Goal: Task Accomplishment & Management: Complete application form

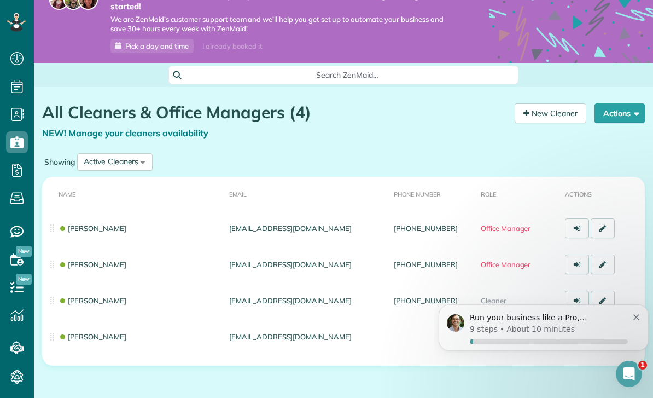
scroll to position [30, 0]
click at [637, 322] on div "Run your business like a Pro, Jessie 9 steps • About 10 minutes" at bounding box center [544, 327] width 194 height 32
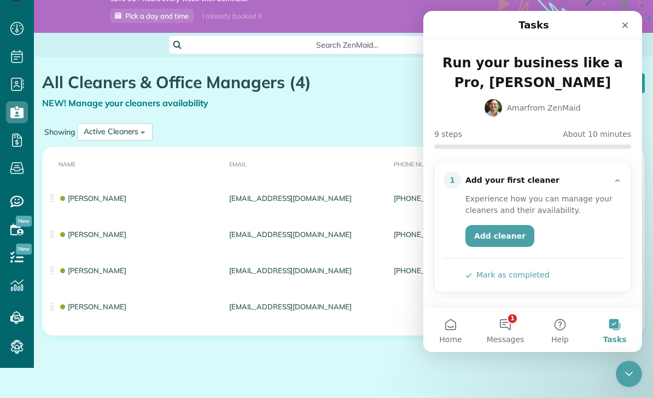
scroll to position [0, 0]
click at [472, 278] on button "Mark as completed" at bounding box center [508, 274] width 84 height 11
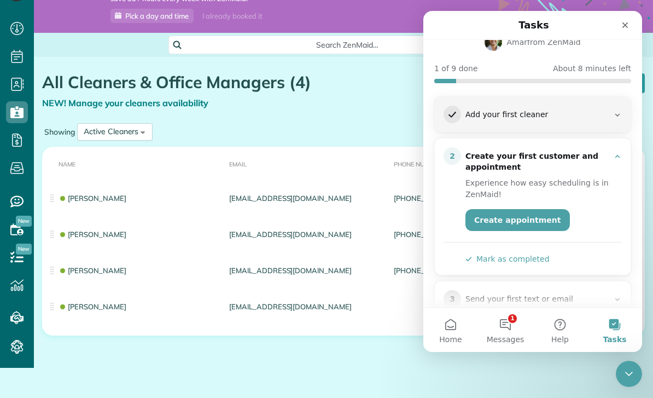
scroll to position [77, 0]
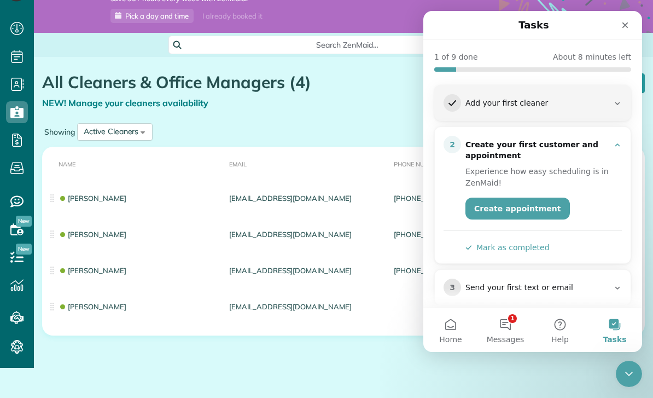
click at [486, 248] on button "Mark as completed" at bounding box center [508, 247] width 84 height 11
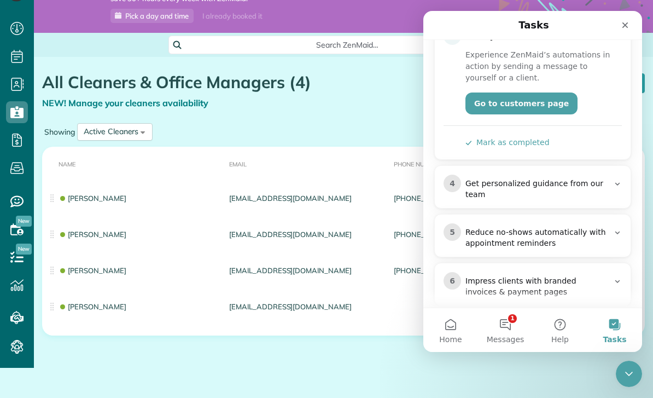
scroll to position [20, 0]
click at [620, 22] on div "Close" at bounding box center [625, 25] width 20 height 20
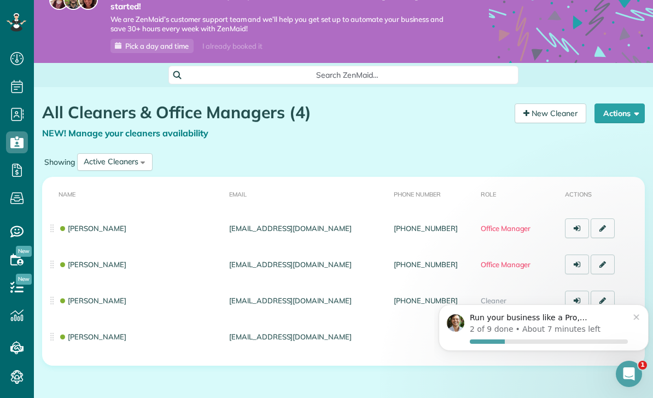
scroll to position [0, 0]
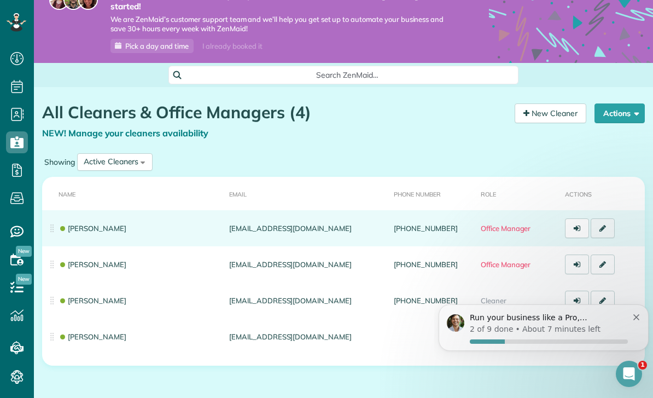
click at [607, 218] on link at bounding box center [603, 228] width 24 height 20
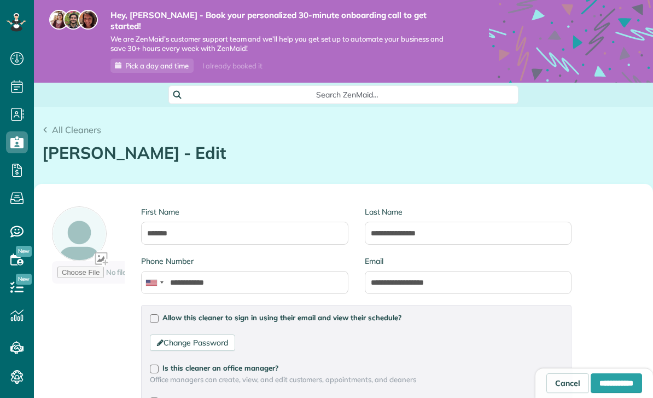
scroll to position [5, 5]
type input "**********"
click at [52, 124] on span "All Cleaners" at bounding box center [76, 129] width 49 height 11
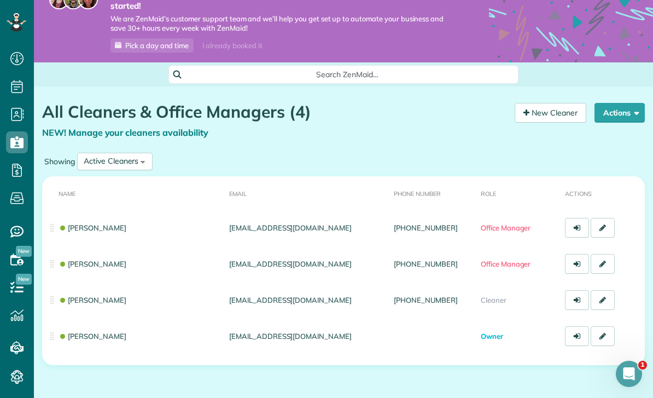
scroll to position [20, 0]
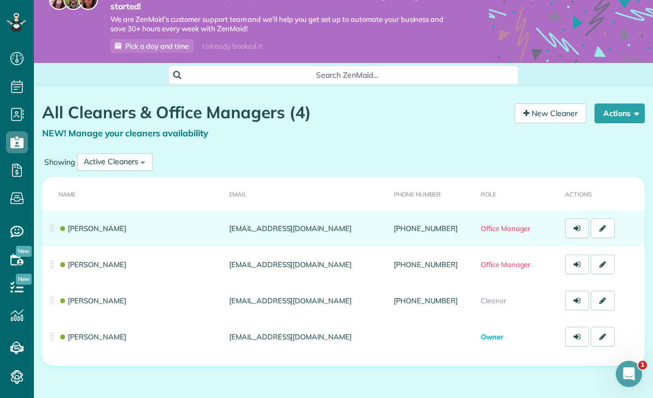
click at [573, 218] on link at bounding box center [577, 228] width 24 height 20
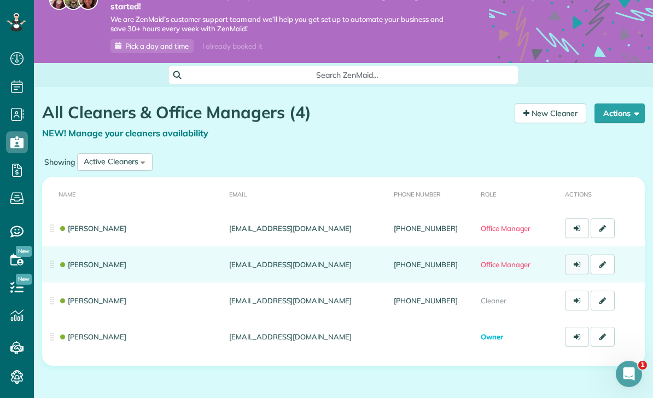
click at [572, 256] on link at bounding box center [577, 264] width 24 height 20
click at [52, 255] on td "[PERSON_NAME]" at bounding box center [133, 264] width 183 height 36
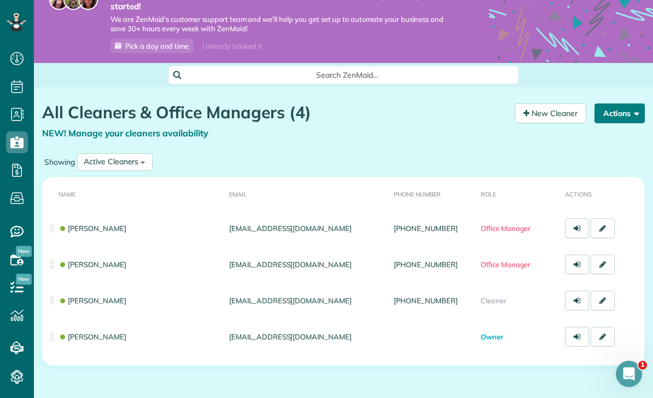
click at [618, 106] on button "Actions" at bounding box center [620, 113] width 50 height 20
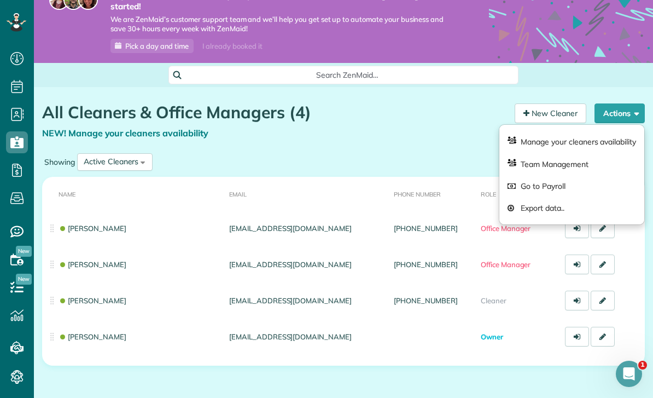
click at [252, 150] on div "Showing Active Cleaners All Cleaners Active Cleaners Inactive Cleaners" at bounding box center [343, 161] width 603 height 23
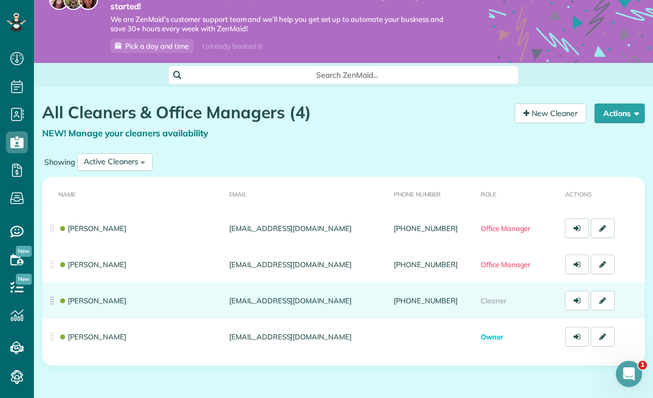
click at [81, 296] on link "[PERSON_NAME]" at bounding box center [93, 300] width 68 height 9
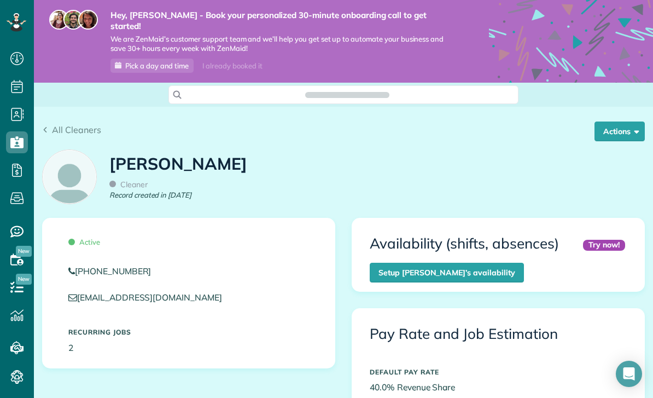
scroll to position [200, 0]
click at [619, 121] on button "Actions" at bounding box center [620, 131] width 50 height 20
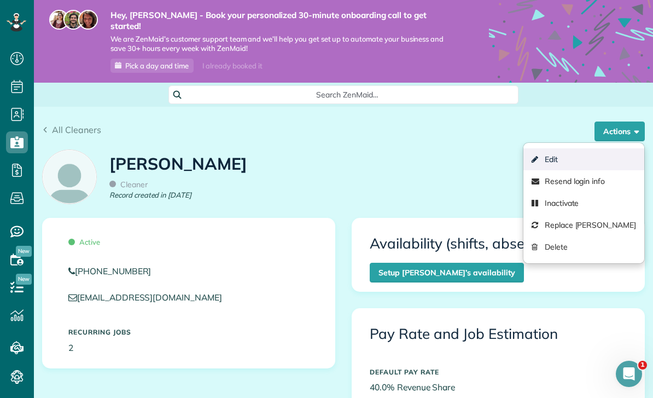
click at [555, 148] on link "Edit" at bounding box center [584, 159] width 121 height 22
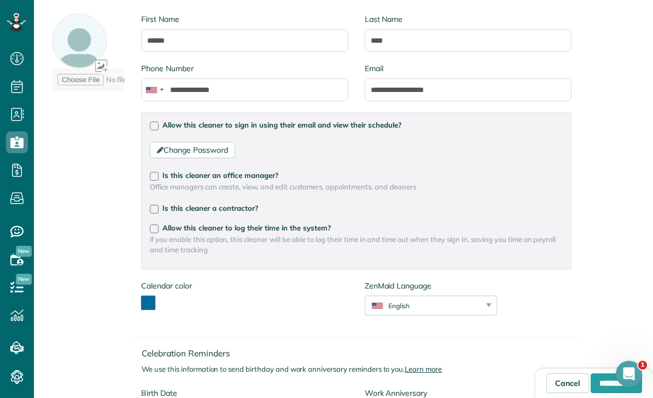
scroll to position [228, 0]
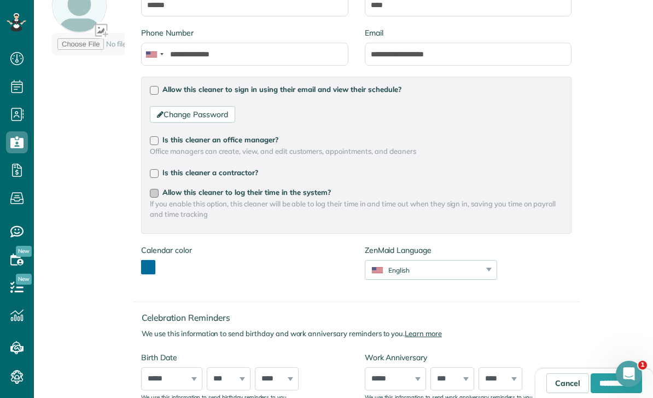
click at [157, 189] on div at bounding box center [154, 193] width 9 height 9
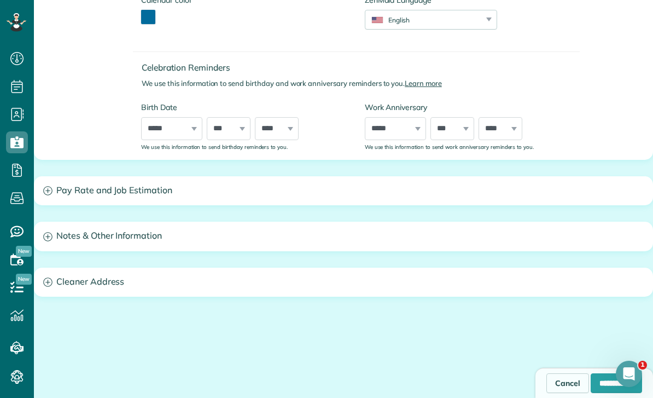
scroll to position [478, 0]
click at [598, 389] on input "**********" at bounding box center [616, 383] width 51 height 20
type input "**********"
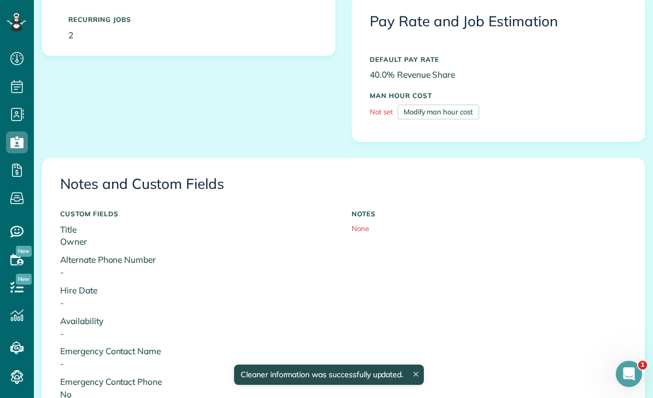
scroll to position [326, 0]
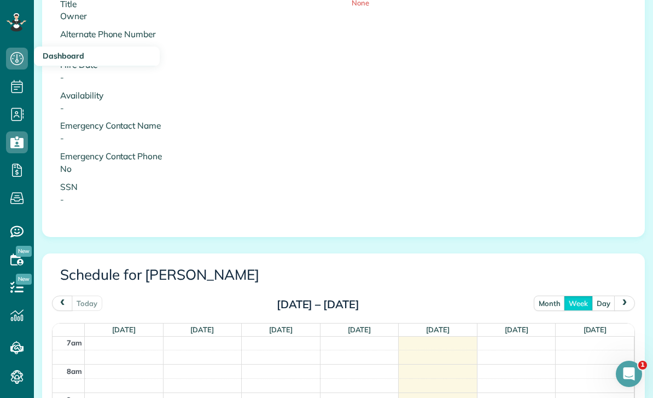
click at [13, 59] on use at bounding box center [16, 58] width 13 height 13
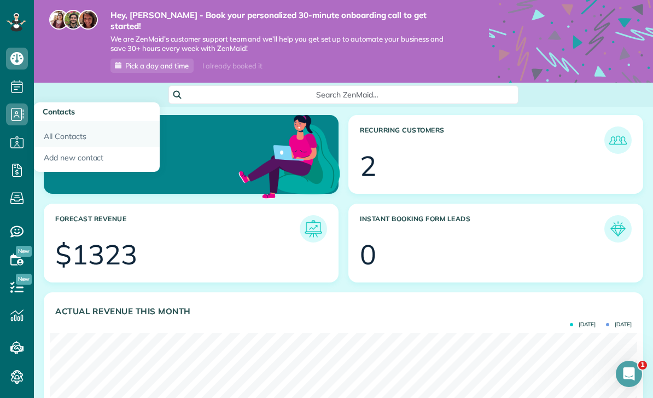
click at [59, 135] on link "All Contacts" at bounding box center [97, 134] width 126 height 25
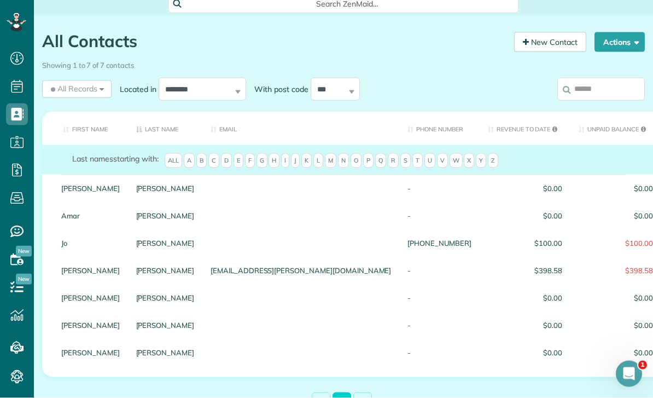
scroll to position [6, 0]
click at [616, 32] on button "Actions" at bounding box center [620, 42] width 50 height 20
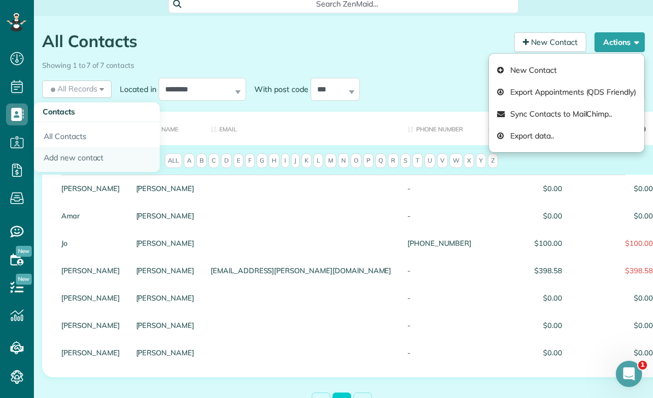
click at [59, 152] on link "Add new contact" at bounding box center [97, 159] width 126 height 25
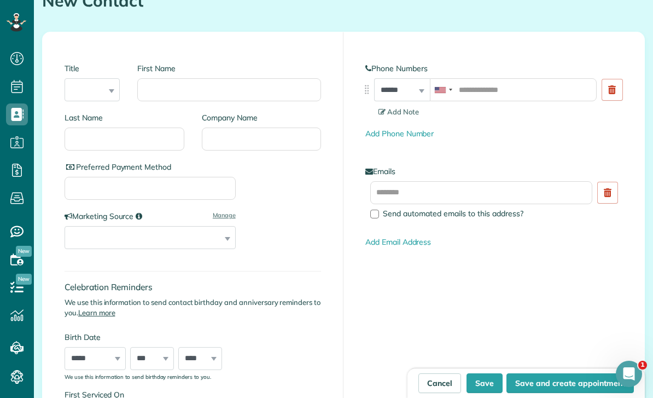
scroll to position [155, 0]
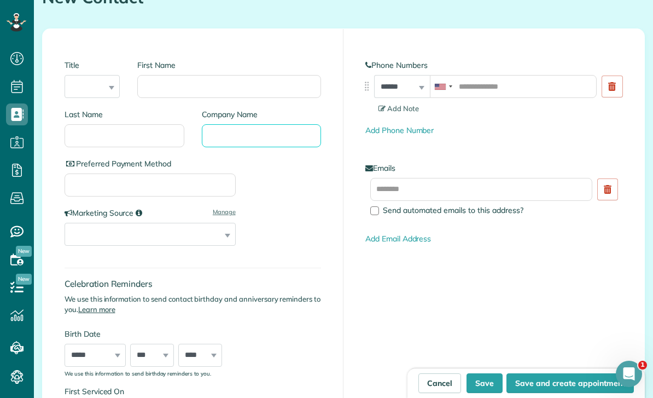
click at [221, 124] on input "Company Name" at bounding box center [262, 135] width 120 height 23
type input "**********"
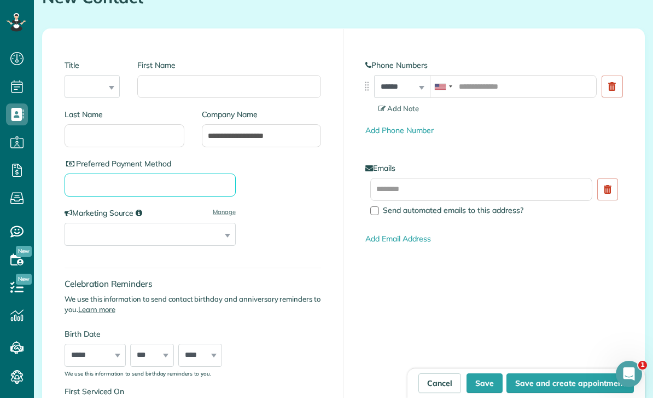
click at [92, 174] on input "Preferred Payment Method" at bounding box center [150, 184] width 171 height 23
type input "**********"
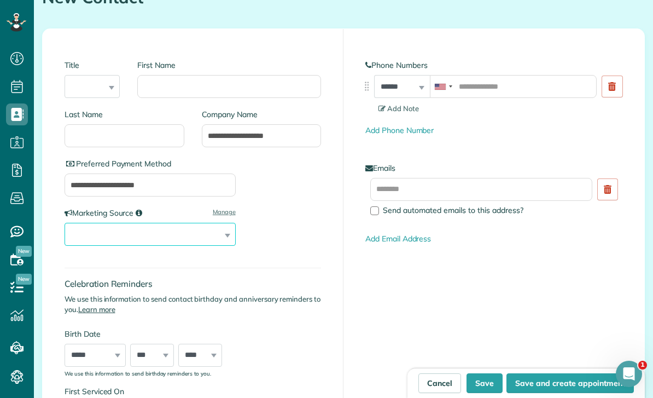
click at [90, 225] on select "**********" at bounding box center [150, 234] width 171 height 23
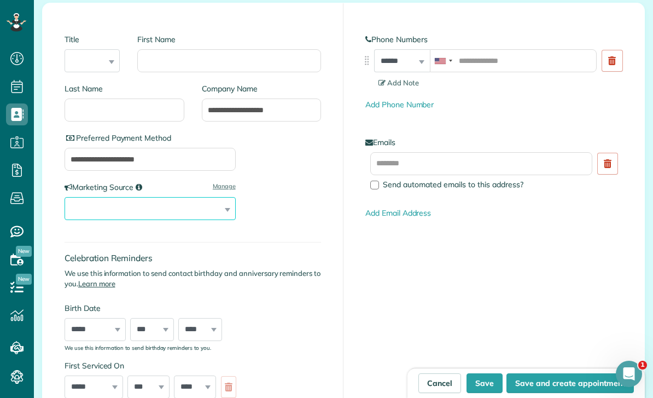
scroll to position [177, 0]
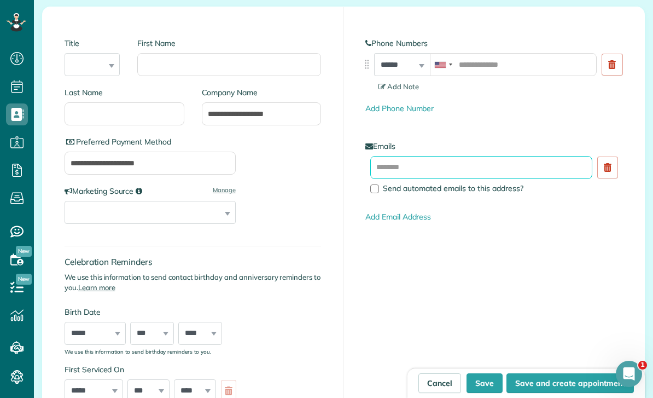
click at [422, 156] on input "text" at bounding box center [481, 167] width 222 height 23
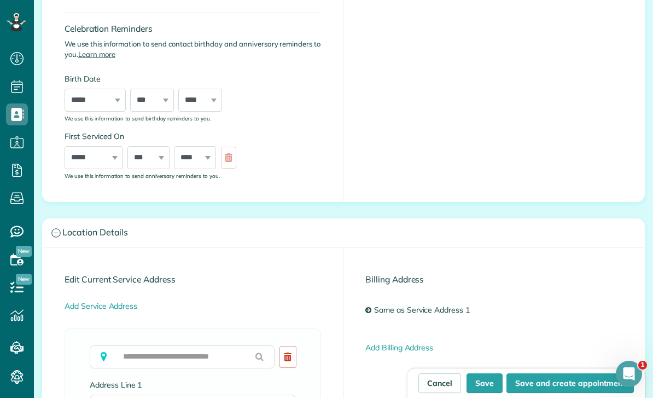
scroll to position [413, 0]
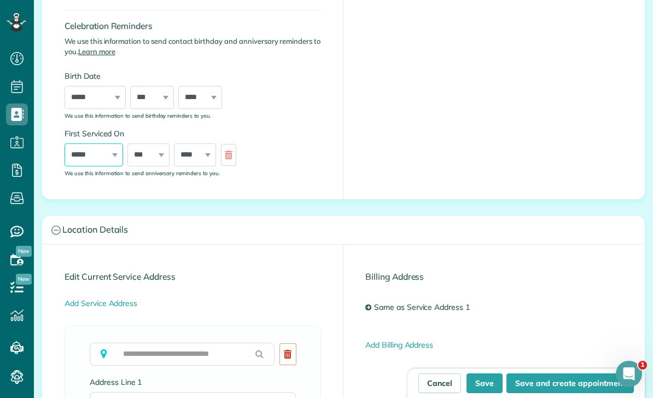
click at [109, 147] on select "***** ******* ******** ***** ***** *** **** **** ****** ********* ******* *****…" at bounding box center [94, 154] width 59 height 23
select select "*"
click at [154, 147] on select "*** * * * * * * * * * ** ** ** ** ** ** ** ** ** ** ** ** ** ** ** ** ** ** ** …" at bounding box center [148, 154] width 42 height 23
select select "**"
click at [195, 146] on select "**** **** **** **** **** **** **** **** **** **** **** **** **** **** **** ****…" at bounding box center [195, 154] width 42 height 23
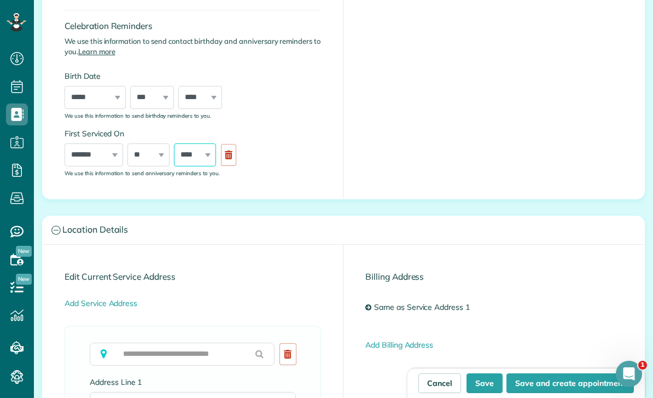
select select "****"
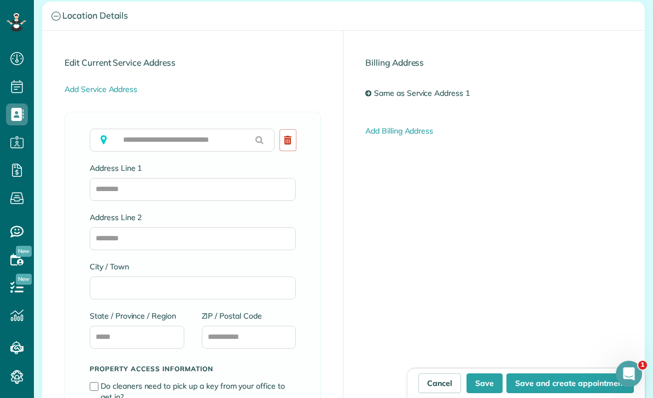
scroll to position [618, 0]
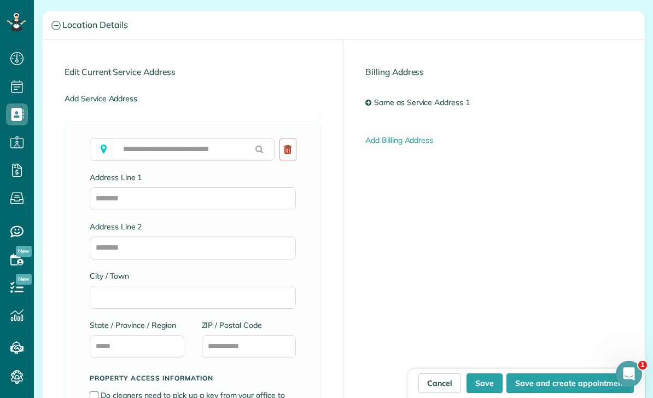
click at [84, 94] on link "Add Service Address" at bounding box center [101, 99] width 73 height 10
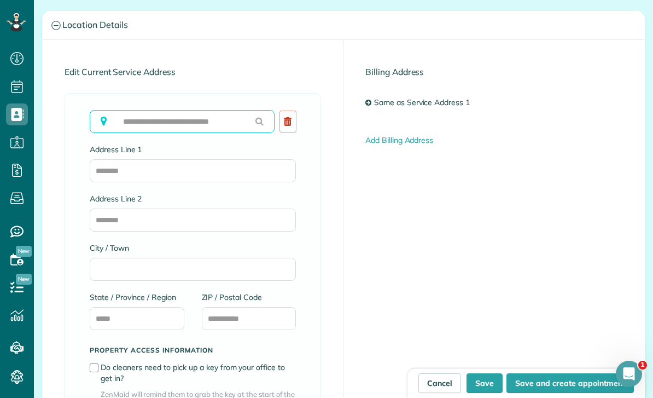
click at [126, 110] on input "text" at bounding box center [182, 121] width 185 height 23
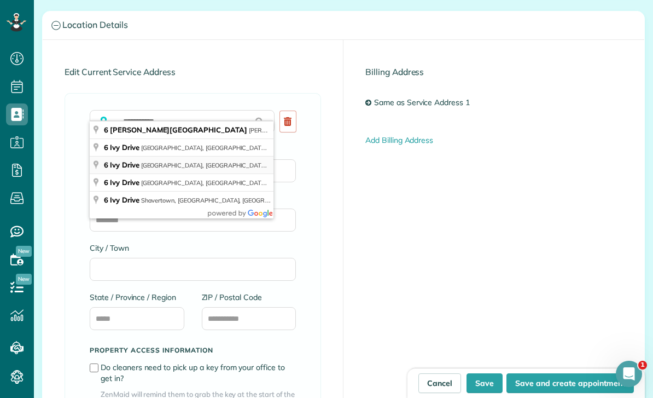
type input "**********"
type input "**"
type input "*****"
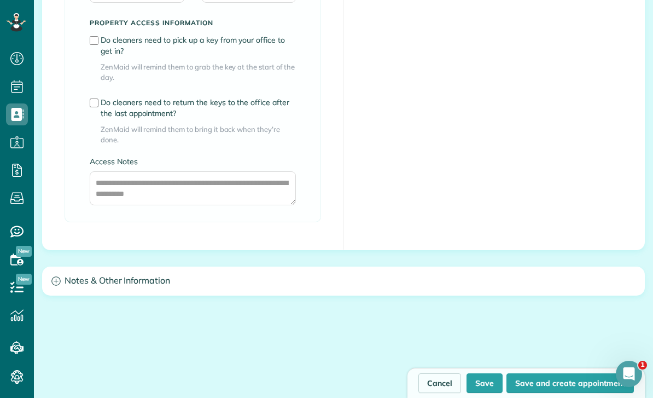
scroll to position [1440, 0]
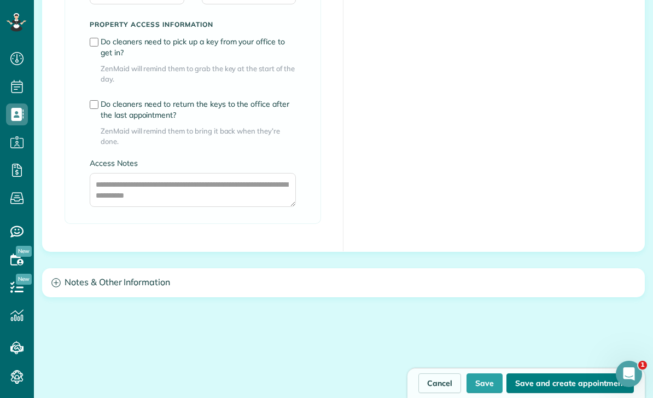
click at [521, 389] on button "Save and create appointment" at bounding box center [570, 383] width 127 height 20
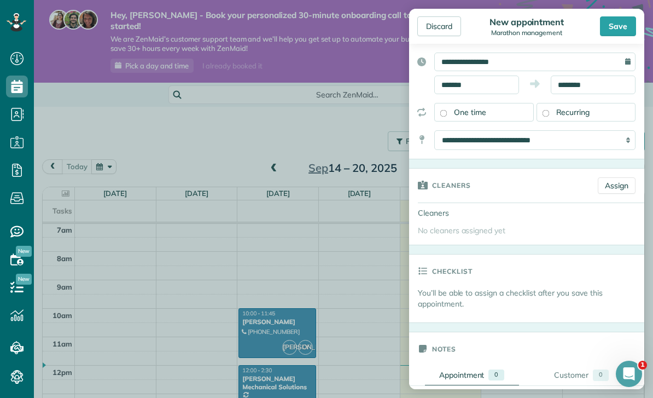
scroll to position [120, 0]
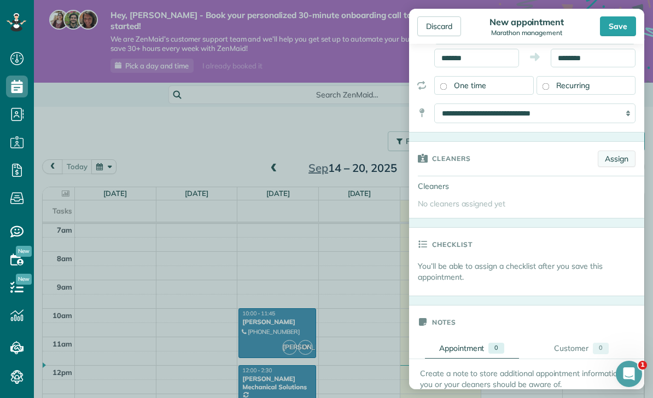
click at [617, 157] on link "Assign" at bounding box center [617, 158] width 38 height 16
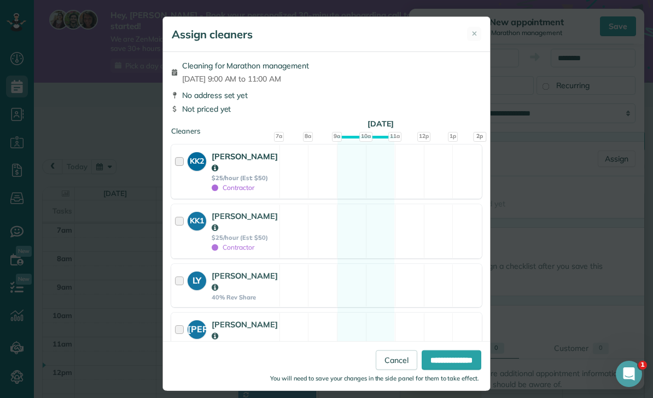
click at [187, 167] on div at bounding box center [181, 171] width 13 height 42
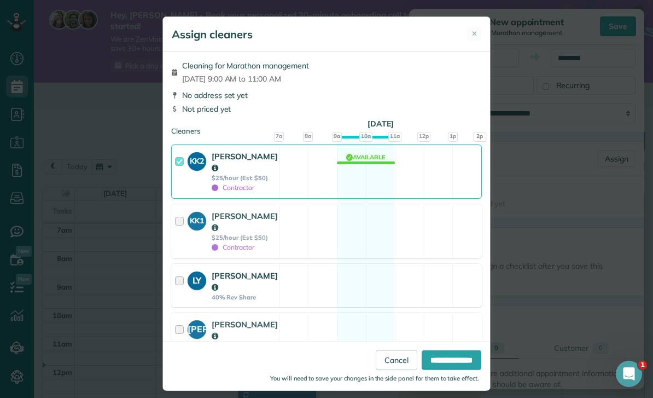
click at [187, 301] on div at bounding box center [181, 285] width 13 height 31
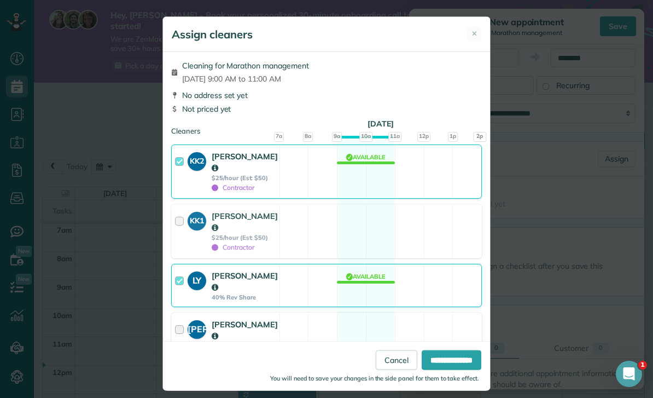
click at [186, 342] on div at bounding box center [181, 333] width 13 height 31
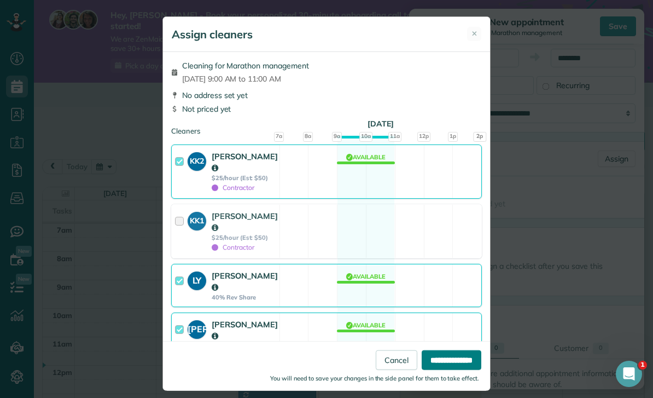
click at [463, 370] on input "**********" at bounding box center [452, 360] width 60 height 20
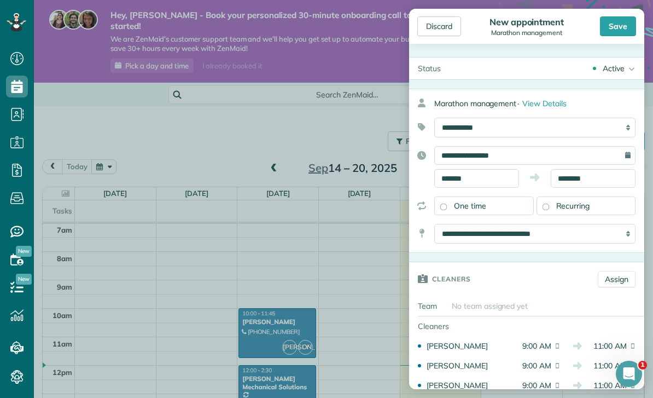
scroll to position [0, 0]
click at [625, 22] on div "Save" at bounding box center [618, 26] width 36 height 20
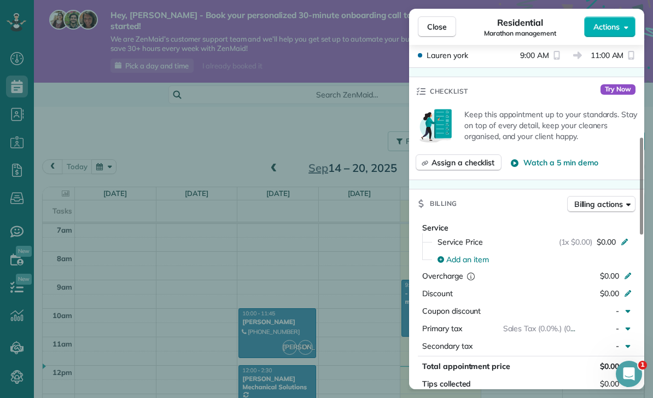
scroll to position [370, 0]
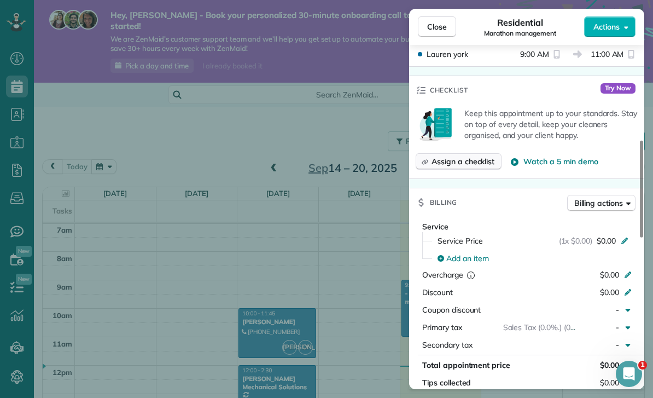
click at [474, 159] on span "Assign a checklist" at bounding box center [463, 161] width 63 height 11
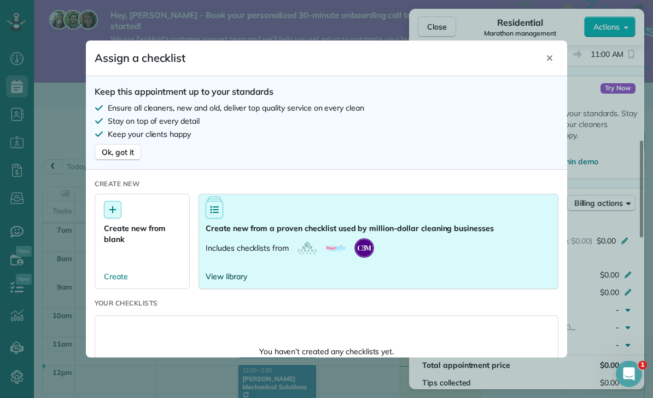
click at [226, 271] on span "View library" at bounding box center [227, 276] width 42 height 11
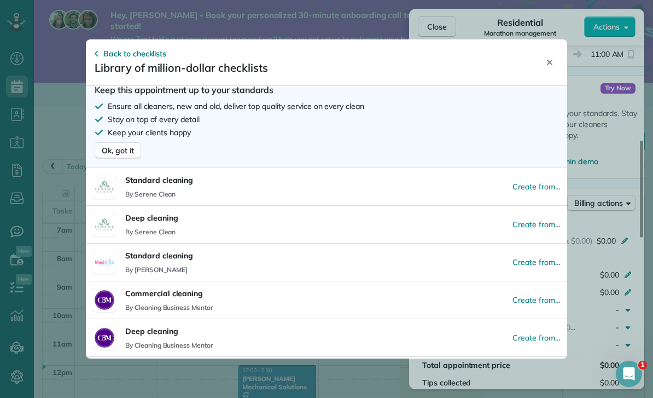
scroll to position [3, 0]
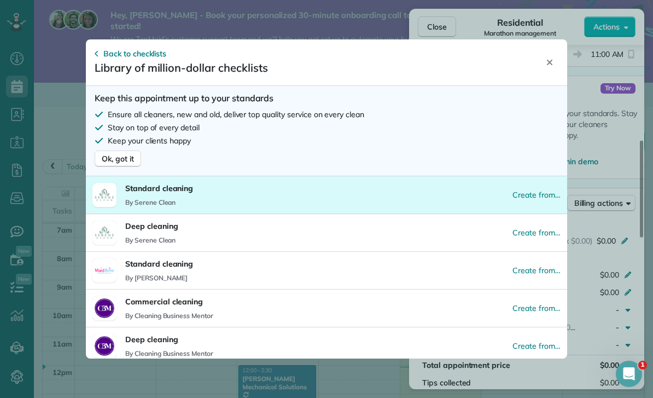
click at [469, 180] on button "Standard cleaning By Serene Clean Create from…" at bounding box center [326, 194] width 481 height 37
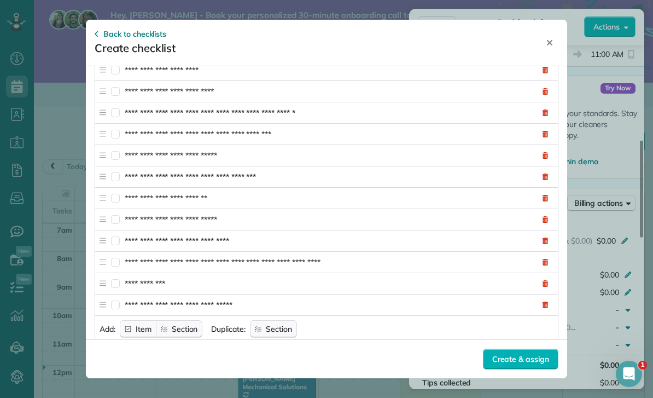
scroll to position [473, 0]
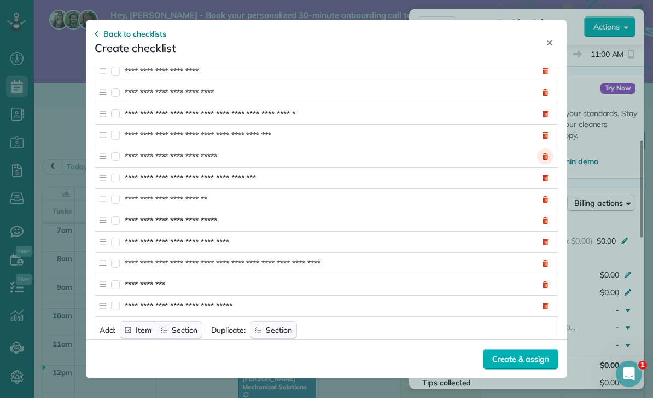
click at [544, 153] on icon at bounding box center [546, 156] width 6 height 7
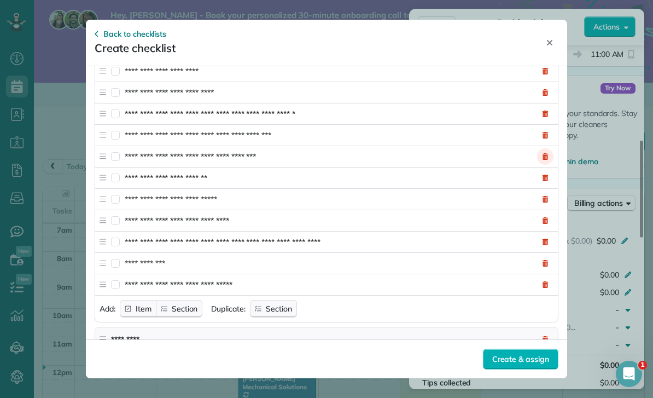
click at [544, 153] on icon at bounding box center [546, 156] width 6 height 7
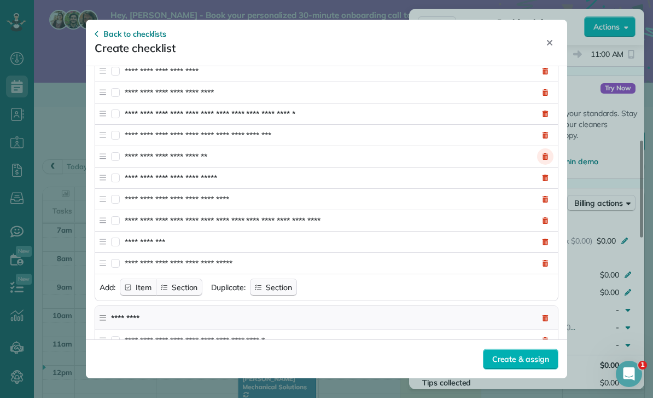
click at [543, 153] on icon at bounding box center [546, 156] width 6 height 7
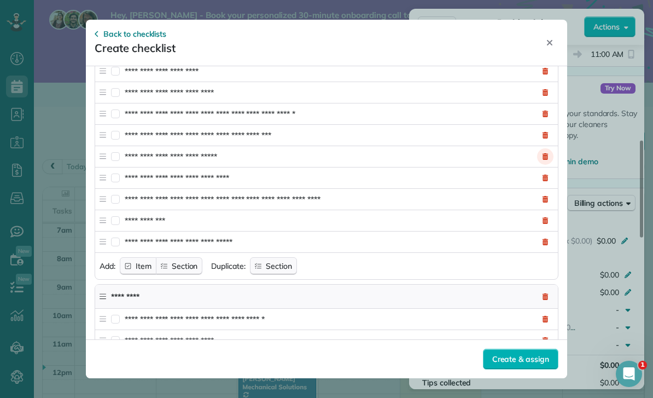
click at [546, 153] on icon at bounding box center [546, 156] width 6 height 7
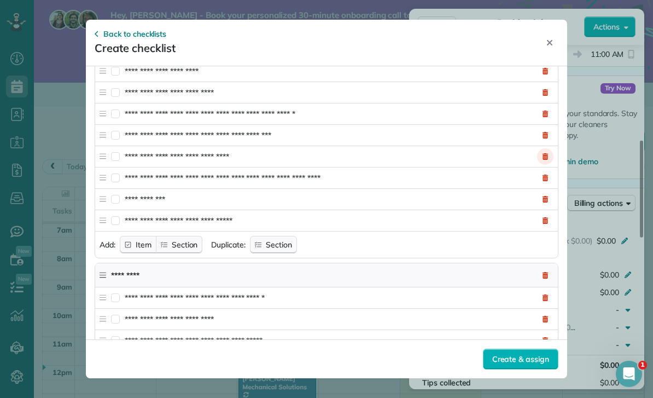
click at [541, 148] on button "Remove item" at bounding box center [545, 156] width 16 height 16
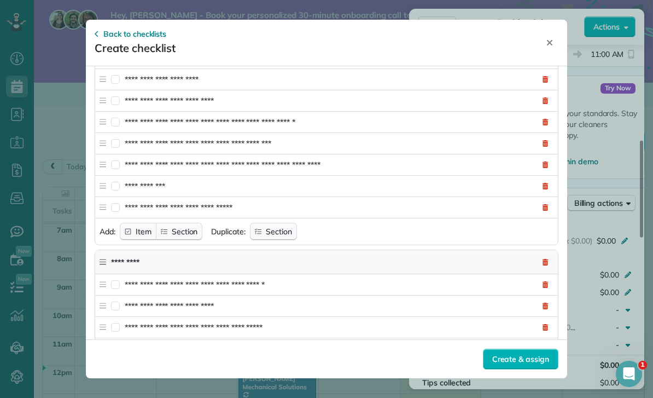
scroll to position [463, 0]
